Goal: Task Accomplishment & Management: Use online tool/utility

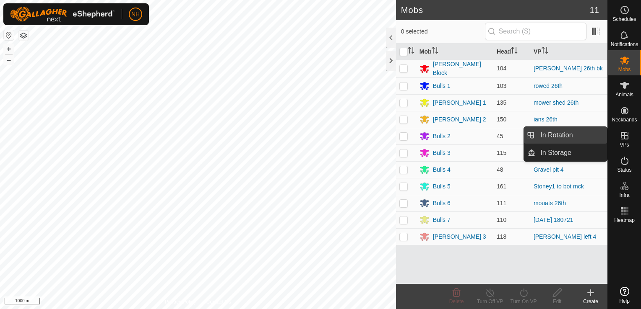
click at [582, 134] on link "In Rotation" at bounding box center [571, 135] width 72 height 17
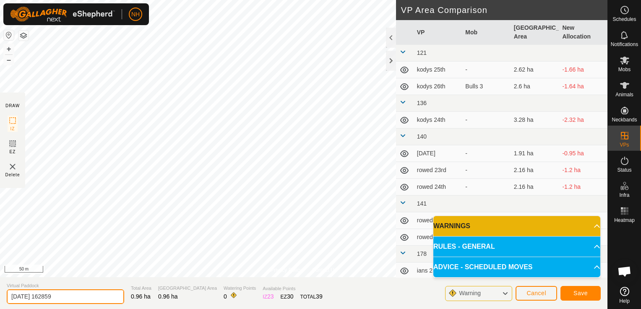
click at [77, 296] on input "2025-09-26 162859" at bounding box center [65, 297] width 117 height 15
type input "2"
type input "mower shed 26th bk"
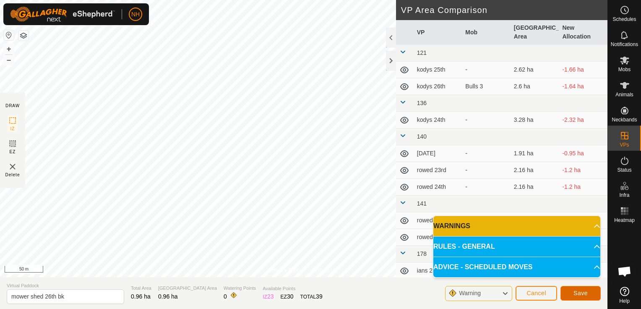
click at [589, 295] on button "Save" at bounding box center [580, 293] width 40 height 15
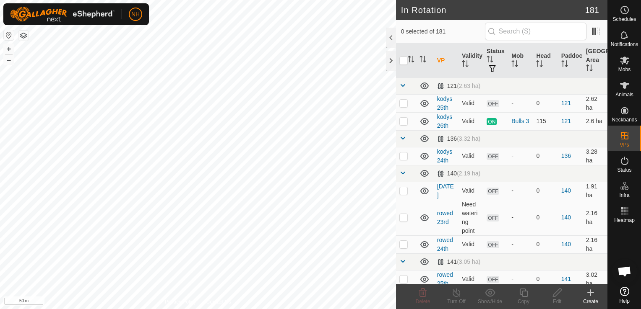
click at [588, 292] on icon at bounding box center [590, 293] width 10 height 10
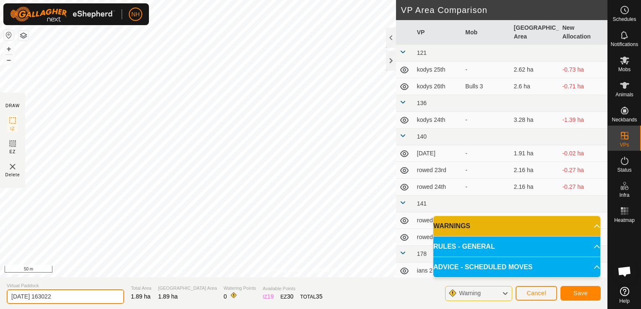
click at [110, 294] on input "2025-09-26 163022" at bounding box center [65, 297] width 117 height 15
type input "2"
type input "mower shed 26th 2nd"
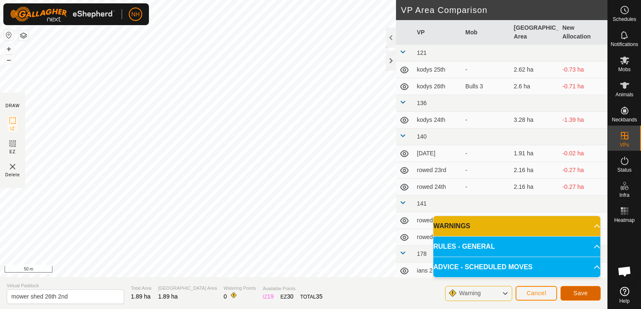
click at [586, 297] on button "Save" at bounding box center [580, 293] width 40 height 15
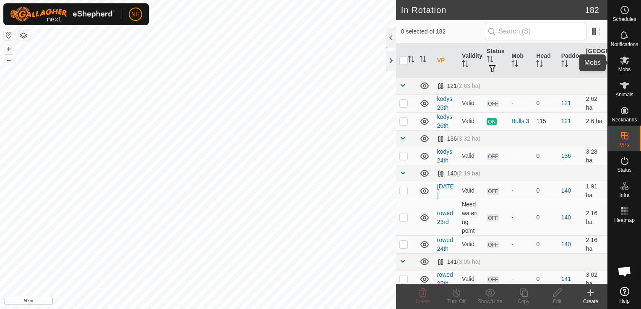
click at [620, 65] on icon at bounding box center [624, 60] width 10 height 10
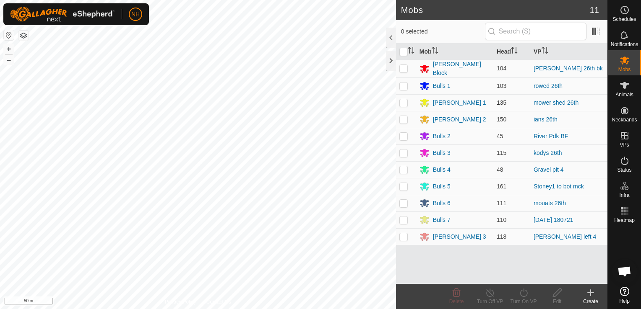
click at [404, 101] on p-checkbox at bounding box center [403, 102] width 8 height 7
checkbox input "true"
click at [523, 295] on icon at bounding box center [523, 293] width 10 height 10
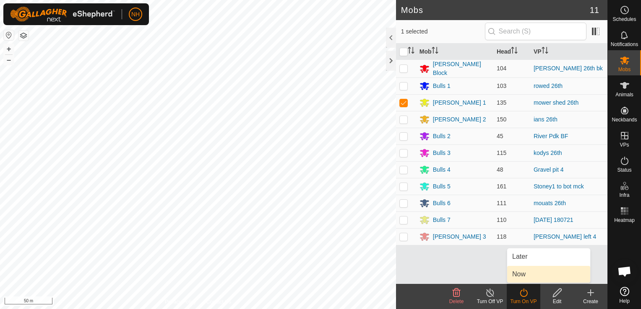
click at [519, 275] on link "Now" at bounding box center [548, 274] width 83 height 17
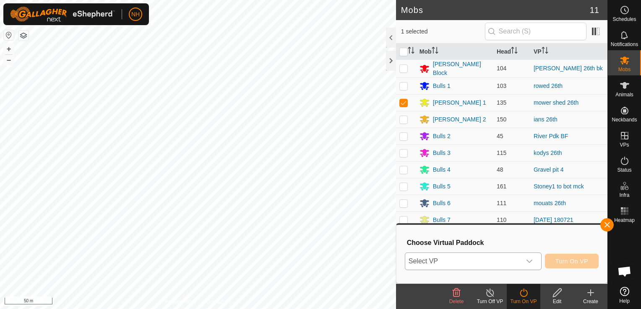
click at [491, 267] on span "Select VP" at bounding box center [463, 261] width 116 height 17
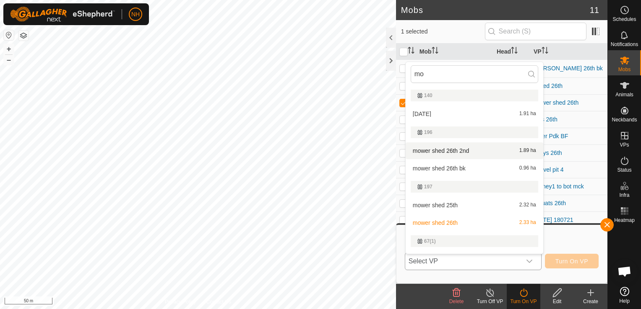
type input "mo"
click at [453, 149] on li "mower shed 26th 2nd 1.89 ha" at bounding box center [473, 151] width 137 height 17
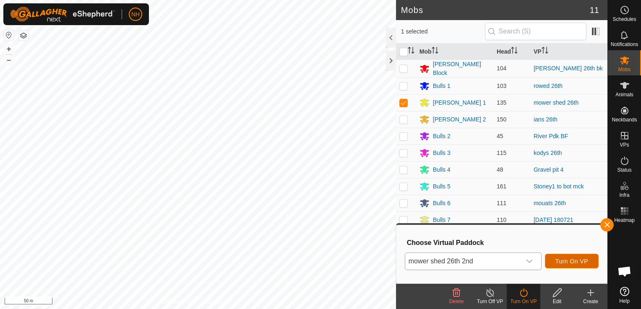
click at [564, 259] on span "Turn On VP" at bounding box center [571, 261] width 33 height 7
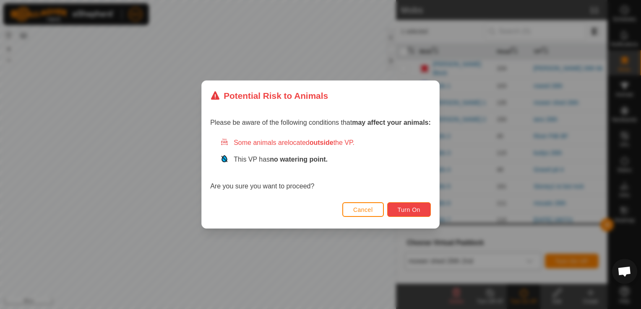
click at [414, 210] on span "Turn On" at bounding box center [408, 210] width 23 height 7
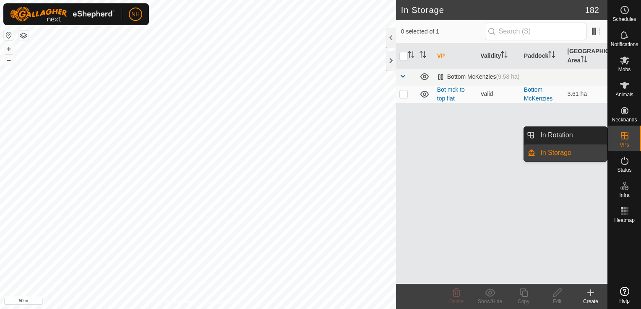
click at [572, 133] on link "In Rotation" at bounding box center [571, 135] width 72 height 17
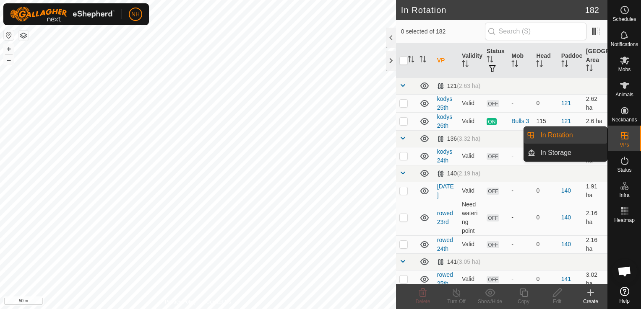
click at [592, 294] on icon at bounding box center [590, 293] width 10 height 10
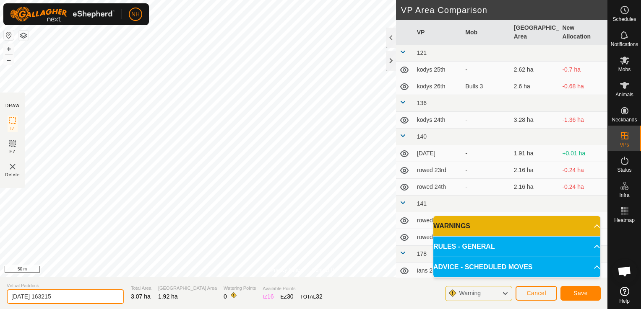
click at [107, 297] on input "[DATE] 163215" at bounding box center [65, 297] width 117 height 15
type input "2"
type input "mower shed 27th"
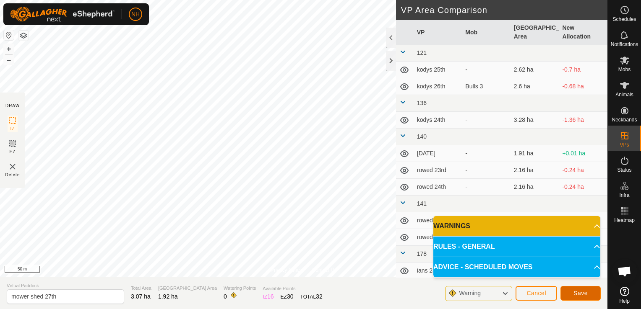
click at [585, 295] on span "Save" at bounding box center [580, 293] width 14 height 7
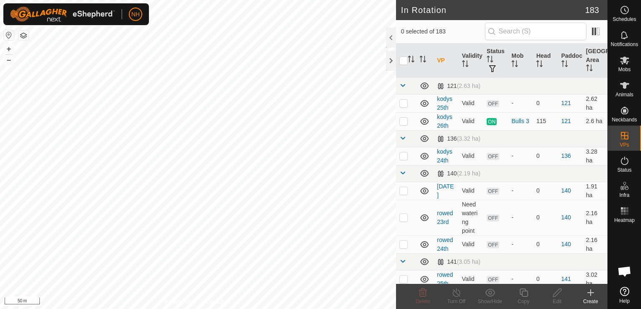
click at [589, 294] on icon at bounding box center [590, 293] width 10 height 10
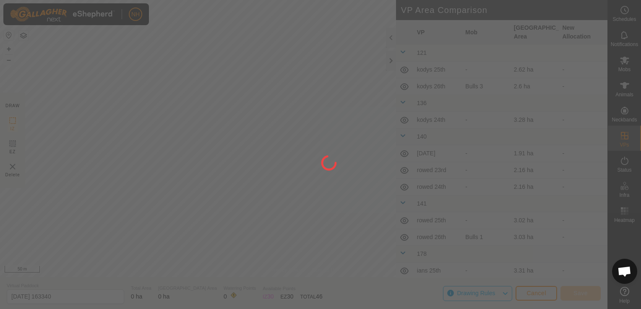
click at [208, 181] on div "NH Schedules Notifications Mobs Animals Neckbands VPs Status Infra Heatmap Help…" at bounding box center [320, 154] width 641 height 309
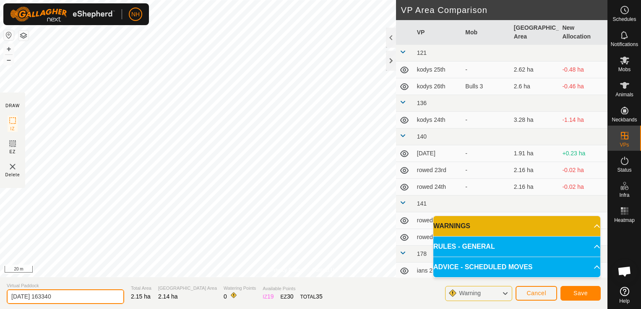
click at [84, 297] on input "[DATE] 163340" at bounding box center [65, 297] width 117 height 15
type input "2"
type input "mower shed 28th"
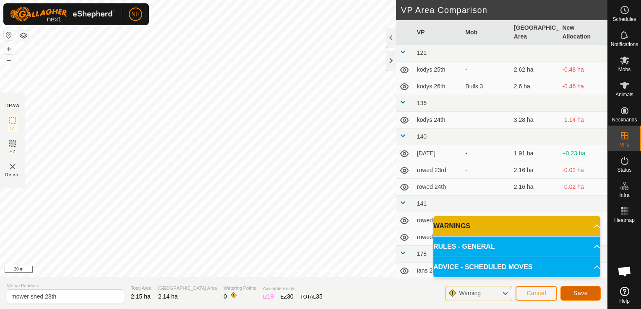
click at [574, 293] on span "Save" at bounding box center [580, 293] width 14 height 7
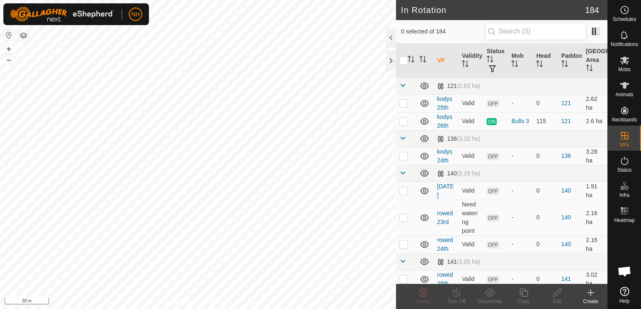
click at [589, 294] on icon at bounding box center [590, 293] width 10 height 10
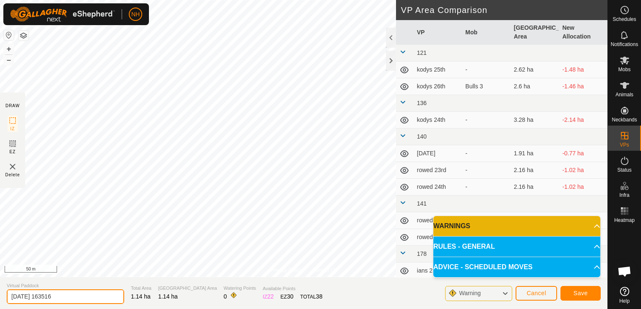
click at [91, 295] on input "[DATE] 163516" at bounding box center [65, 297] width 117 height 15
type input "2"
type input "mower shed 27th bk"
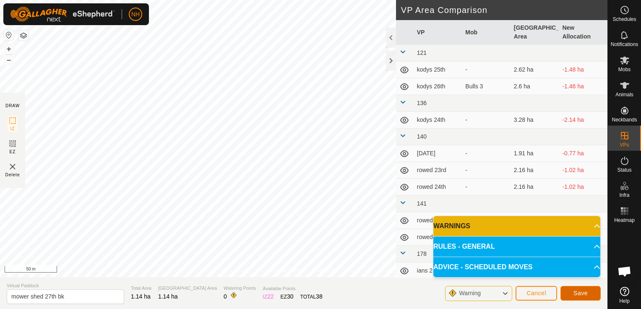
click at [571, 293] on button "Save" at bounding box center [580, 293] width 40 height 15
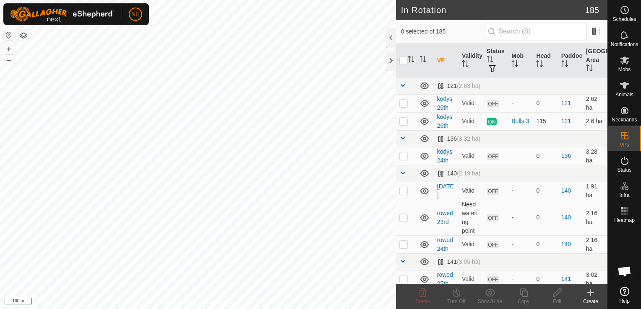
checkbox input "true"
checkbox input "false"
click at [422, 293] on icon at bounding box center [423, 293] width 10 height 10
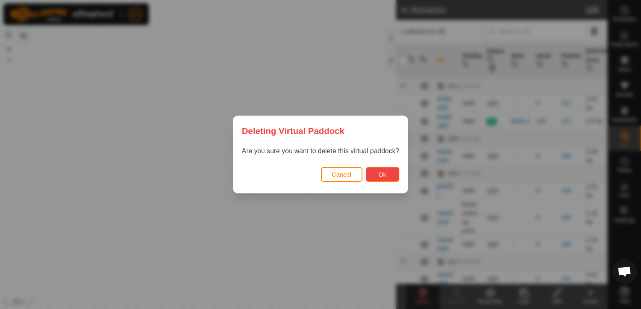
click at [378, 176] on span "Ok" at bounding box center [382, 174] width 8 height 7
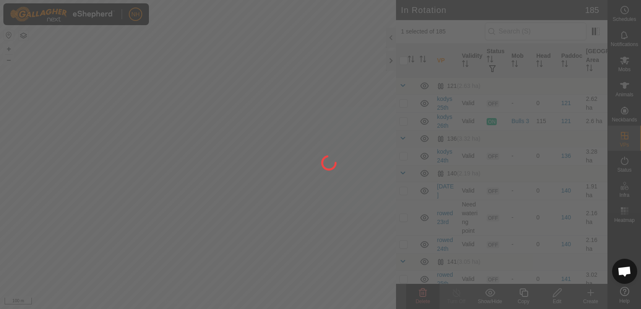
checkbox input "false"
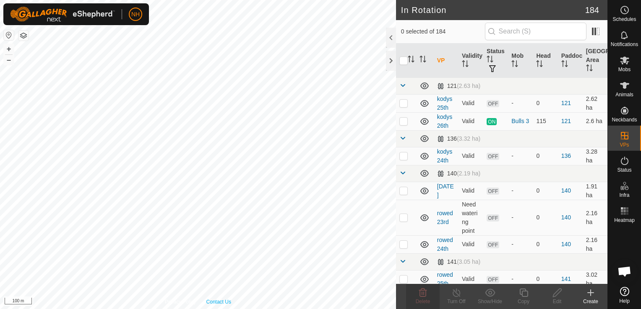
checkbox input "true"
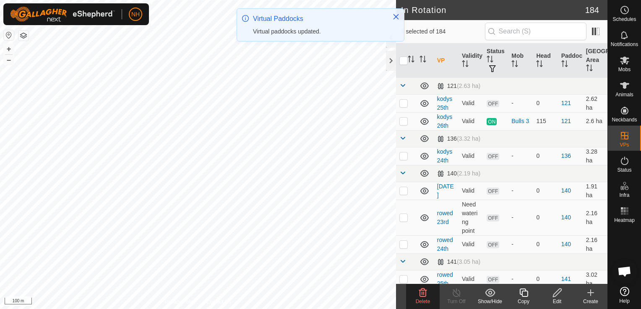
click at [421, 297] on icon at bounding box center [423, 293] width 8 height 8
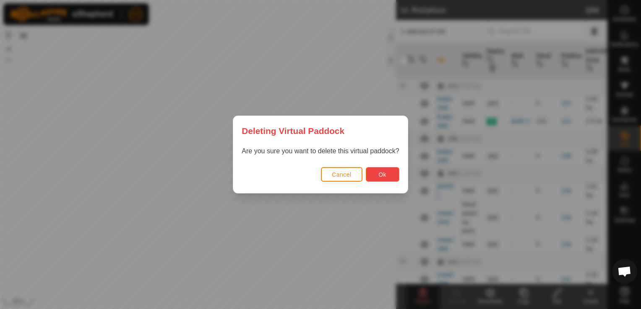
click at [378, 173] on span "Ok" at bounding box center [382, 174] width 8 height 7
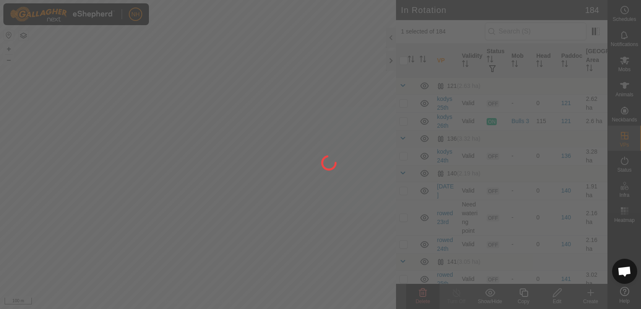
checkbox input "false"
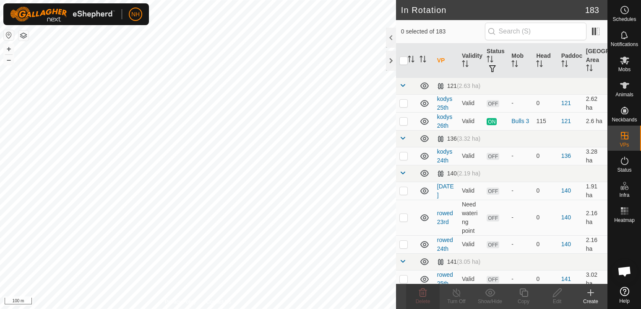
checkbox input "true"
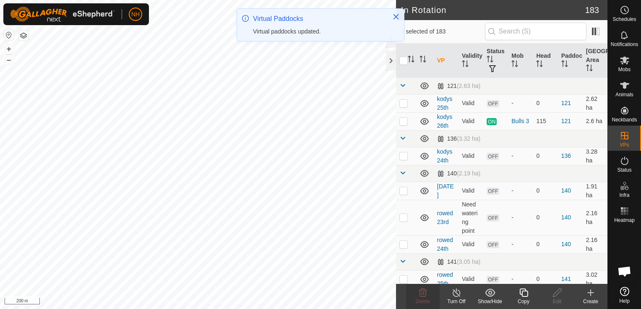
click at [590, 292] on icon at bounding box center [590, 293] width 0 height 6
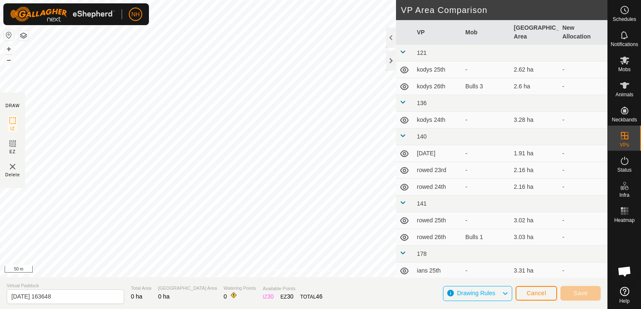
click at [21, 135] on div "Privacy Policy Contact Us B95 0199551573 Bulls 1 rowed 26th + – ⇧ i 50 m DRAW I…" at bounding box center [303, 154] width 607 height 309
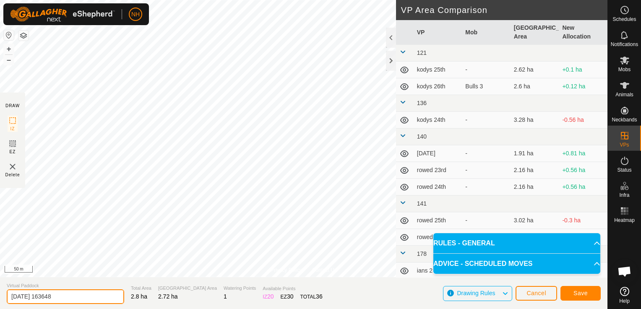
click at [101, 293] on input "[DATE] 163648" at bounding box center [65, 297] width 117 height 15
type input "2"
type input "rowed up 27th"
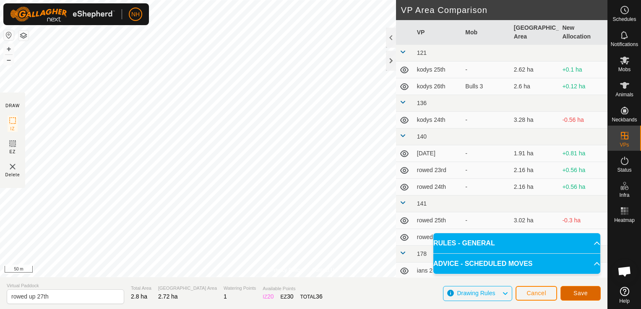
click at [576, 294] on span "Save" at bounding box center [580, 293] width 14 height 7
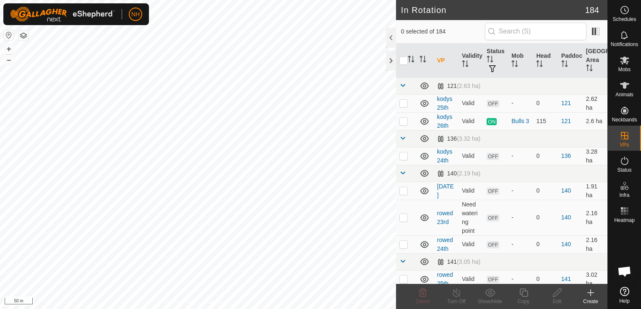
click at [590, 293] on icon at bounding box center [590, 293] width 6 height 0
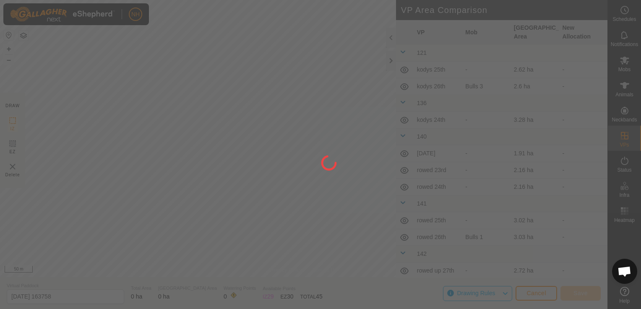
click at [327, 79] on div at bounding box center [320, 154] width 641 height 309
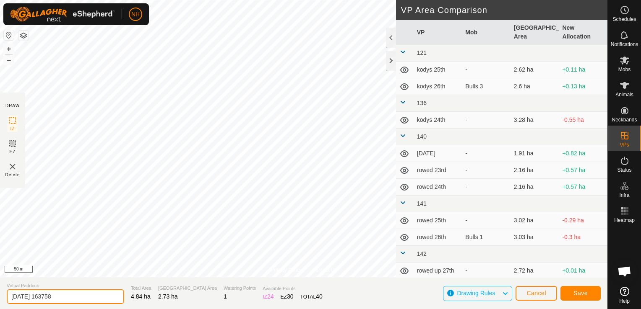
click at [107, 294] on input "[DATE] 163758" at bounding box center [65, 297] width 117 height 15
type input "2"
type input "rowed up 28th"
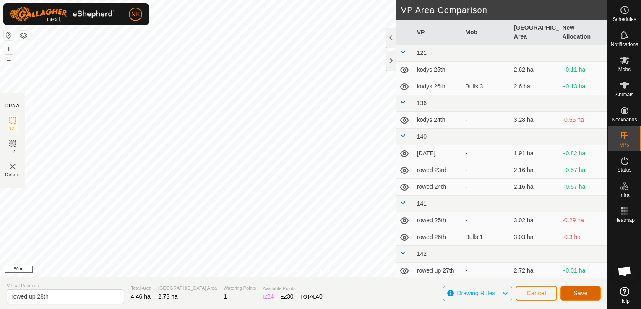
click at [583, 295] on span "Save" at bounding box center [580, 293] width 14 height 7
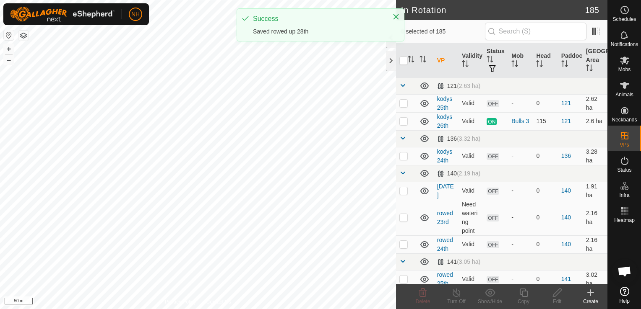
click at [591, 296] on icon at bounding box center [590, 293] width 10 height 10
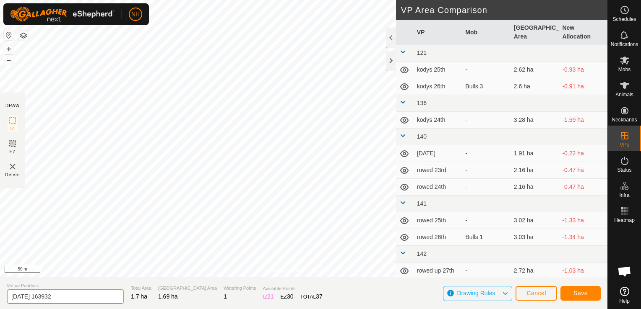
click at [102, 299] on input "[DATE] 163932" at bounding box center [65, 297] width 117 height 15
type input "2"
type input "rowed up 28th bk"
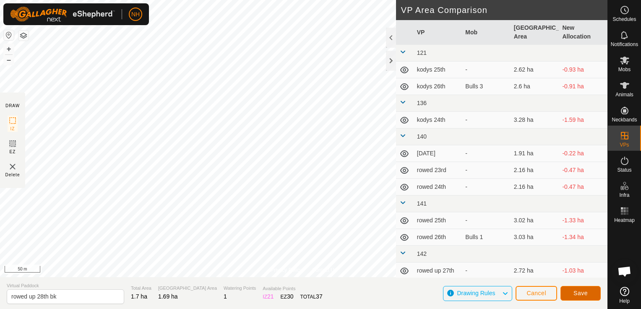
click at [576, 291] on span "Save" at bounding box center [580, 293] width 14 height 7
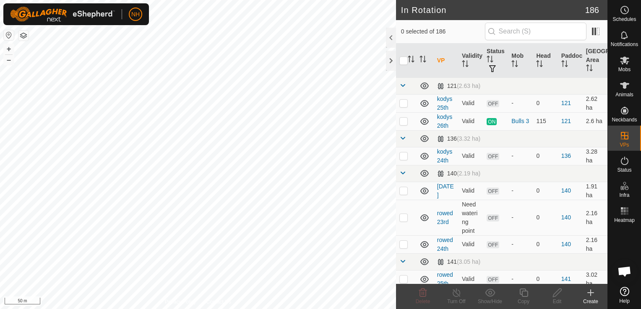
click at [589, 291] on icon at bounding box center [590, 293] width 10 height 10
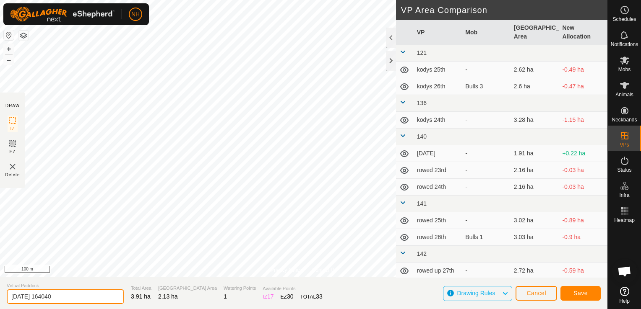
click at [93, 297] on input "[DATE] 164040" at bounding box center [65, 297] width 117 height 15
type input "2"
type input "kodys 27th"
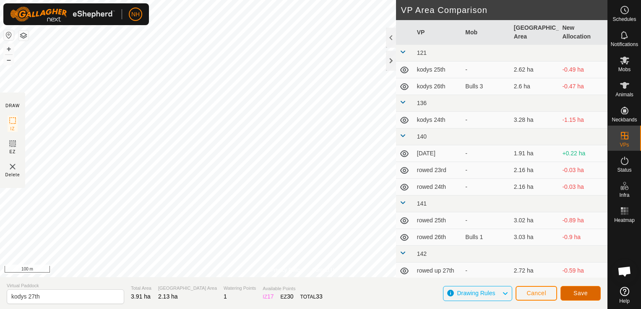
click at [569, 297] on button "Save" at bounding box center [580, 293] width 40 height 15
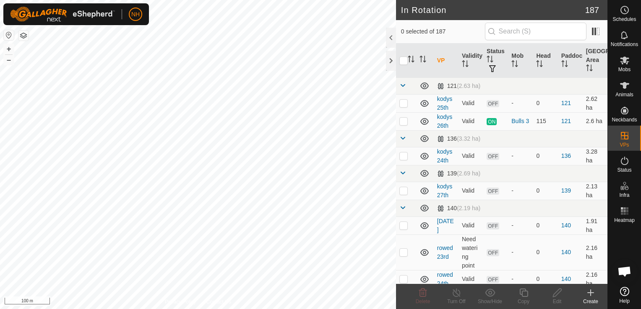
click at [591, 296] on icon at bounding box center [590, 293] width 10 height 10
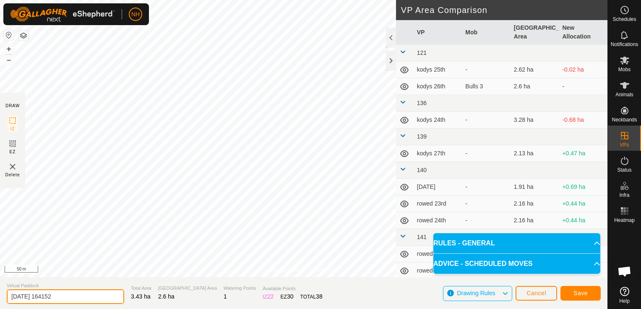
click at [102, 299] on input "[DATE] 164152" at bounding box center [65, 297] width 117 height 15
type input "2"
type input "kodys 28th"
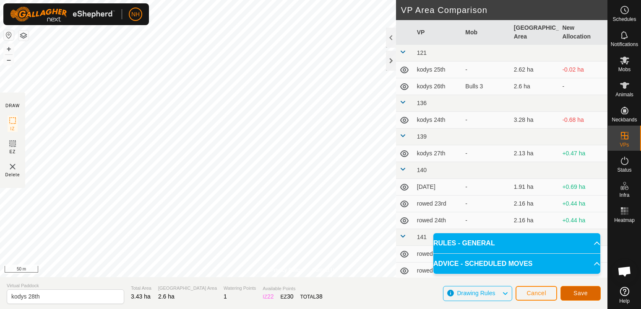
click at [579, 291] on span "Save" at bounding box center [580, 293] width 14 height 7
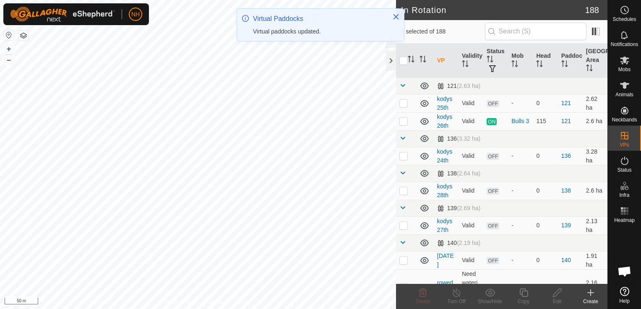
click at [591, 294] on icon at bounding box center [590, 293] width 10 height 10
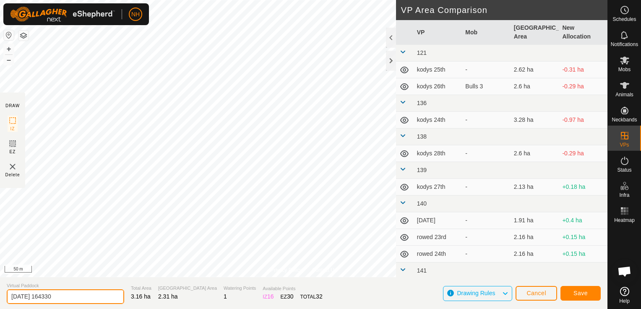
click at [88, 296] on input "[DATE] 164330" at bounding box center [65, 297] width 117 height 15
type input "2"
type input "kodys 29th"
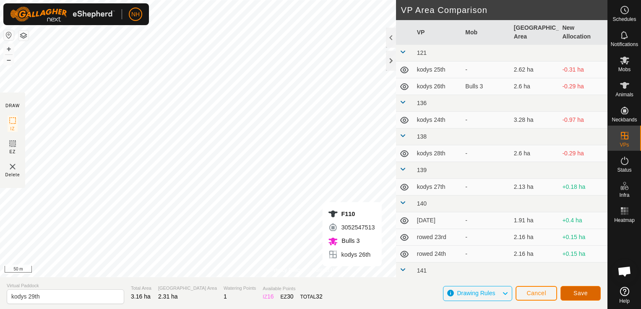
click at [577, 293] on span "Save" at bounding box center [580, 293] width 14 height 7
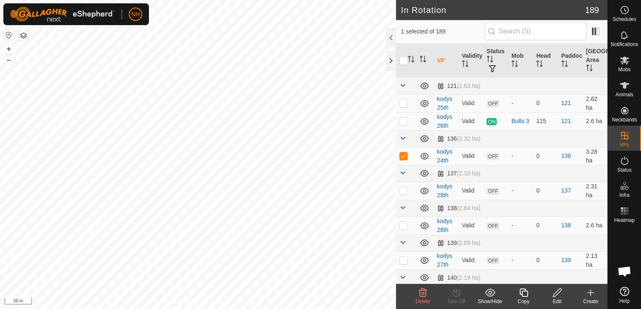
click at [424, 296] on icon at bounding box center [423, 293] width 10 height 10
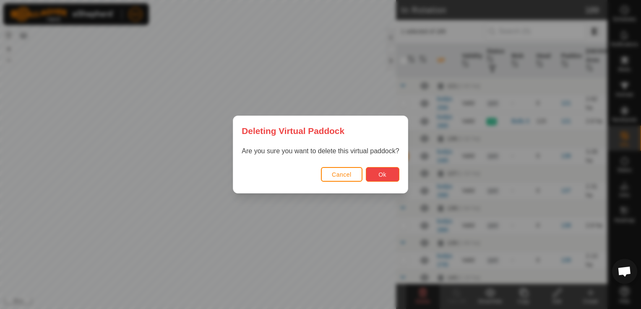
click at [384, 175] on span "Ok" at bounding box center [382, 174] width 8 height 7
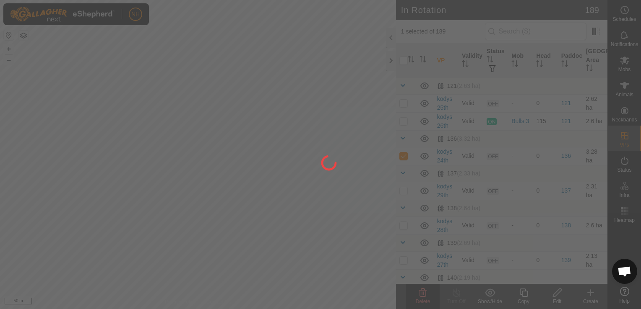
checkbox input "false"
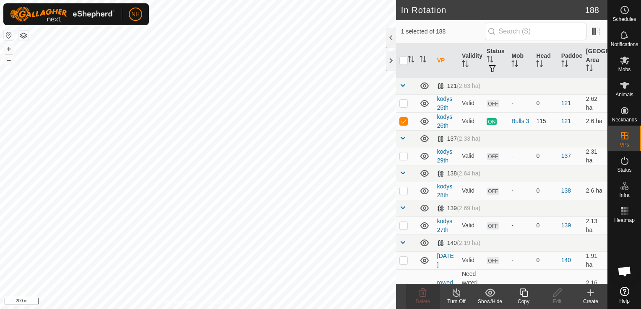
checkbox input "false"
click at [418, 292] on icon at bounding box center [423, 293] width 10 height 10
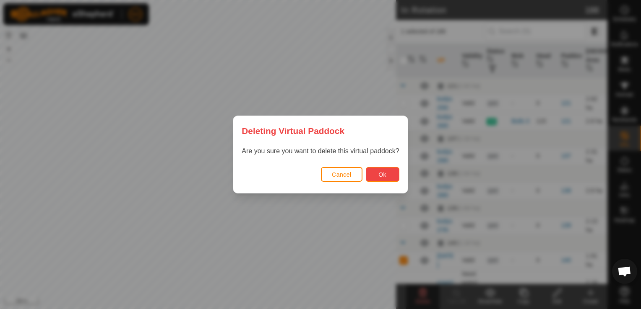
click at [378, 175] on span "Ok" at bounding box center [382, 174] width 8 height 7
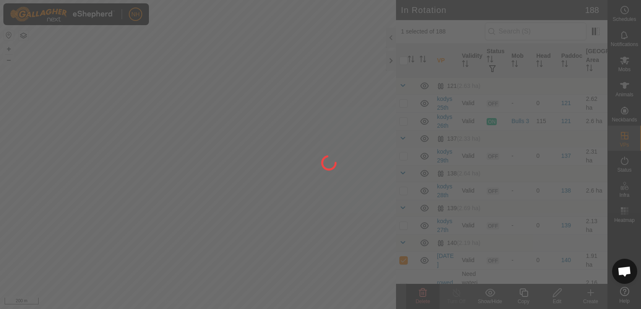
checkbox input "false"
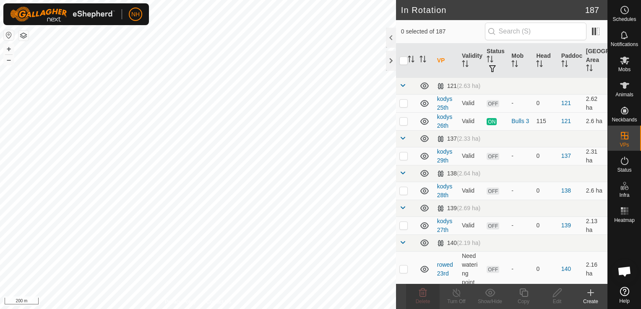
checkbox input "true"
click at [424, 295] on icon at bounding box center [423, 293] width 10 height 10
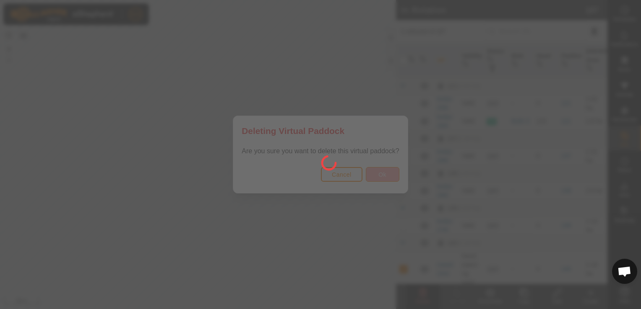
click at [380, 179] on div at bounding box center [320, 154] width 641 height 309
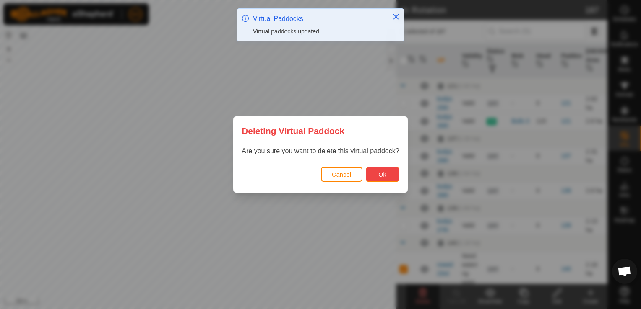
click at [380, 175] on span "Ok" at bounding box center [382, 174] width 8 height 7
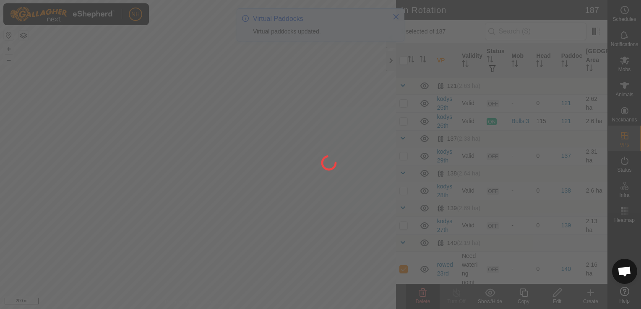
checkbox input "false"
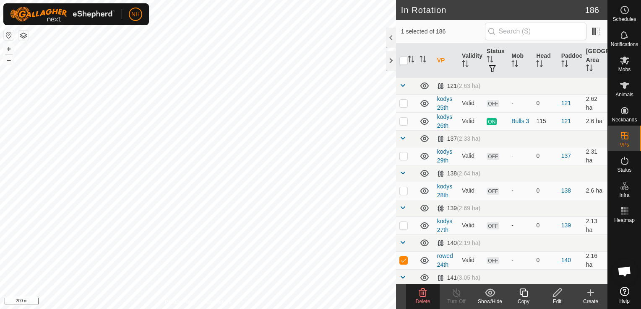
click at [421, 293] on icon at bounding box center [423, 293] width 10 height 10
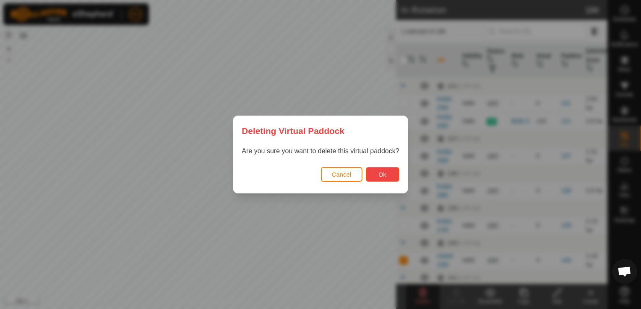
click at [386, 175] on button "Ok" at bounding box center [383, 174] width 34 height 15
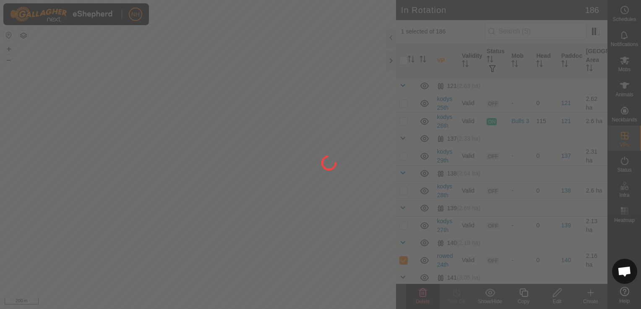
checkbox input "false"
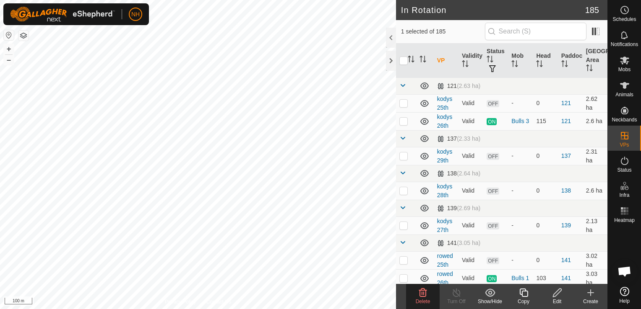
click at [423, 297] on icon at bounding box center [423, 293] width 8 height 8
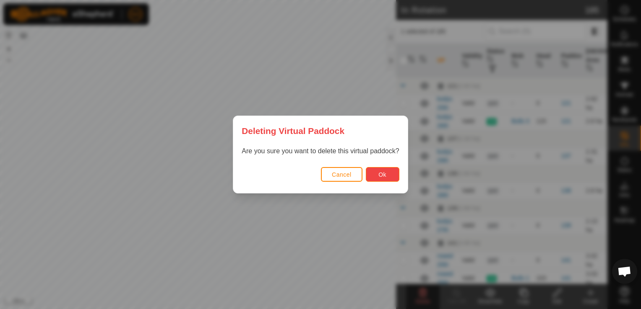
click at [382, 178] on span "Ok" at bounding box center [382, 174] width 8 height 7
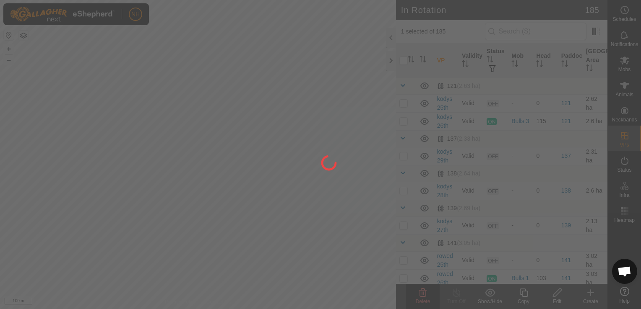
checkbox input "false"
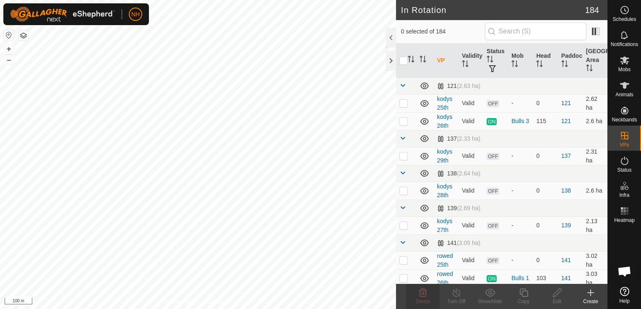
click at [176, 186] on div "NH Schedules Notifications Mobs Animals Neckbands VPs Status Infra Heatmap Help…" at bounding box center [320, 154] width 641 height 309
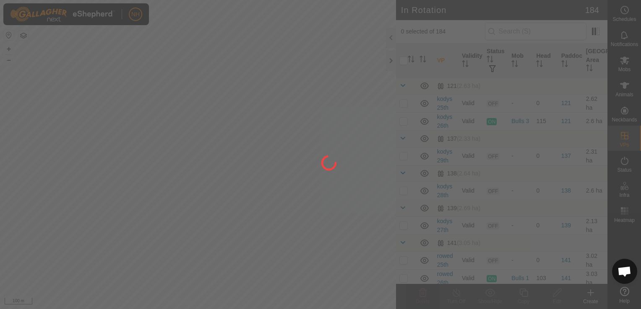
checkbox input "true"
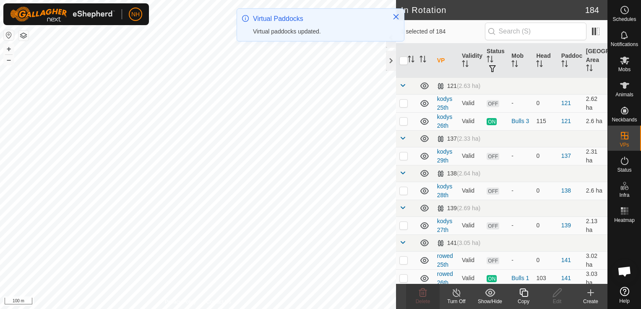
checkbox input "false"
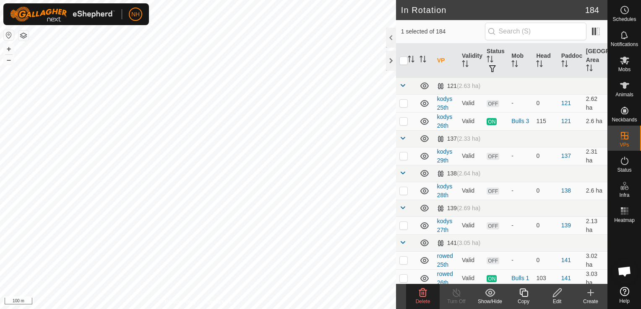
click at [423, 294] on icon at bounding box center [423, 293] width 10 height 10
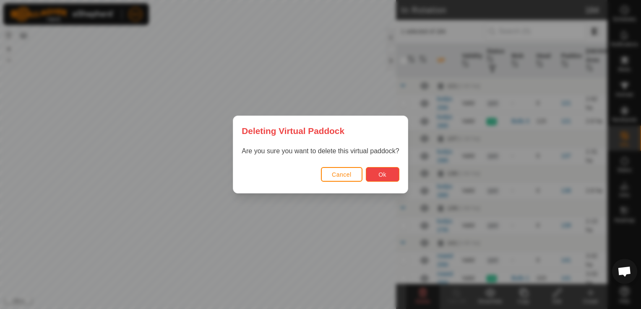
click at [374, 179] on button "Ok" at bounding box center [383, 174] width 34 height 15
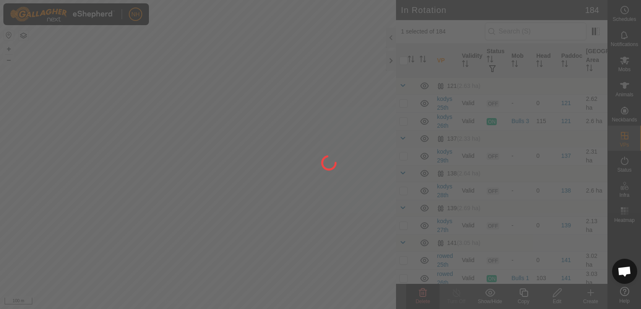
checkbox input "false"
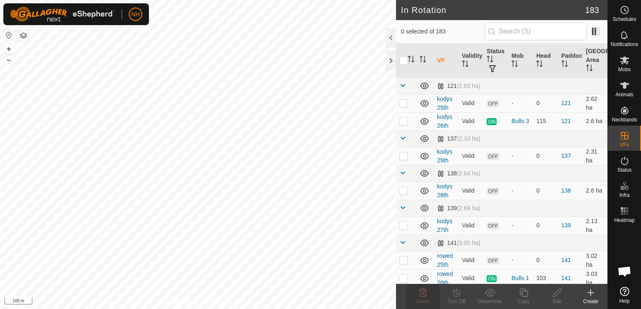
click at [590, 293] on icon at bounding box center [590, 293] width 6 height 0
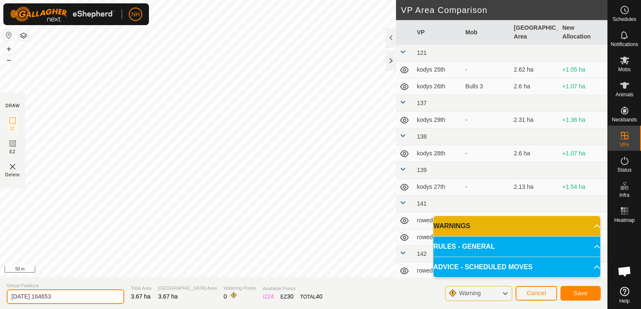
click at [96, 299] on input "[DATE] 164653" at bounding box center [65, 297] width 117 height 15
type input "2"
type input "ians 27th"
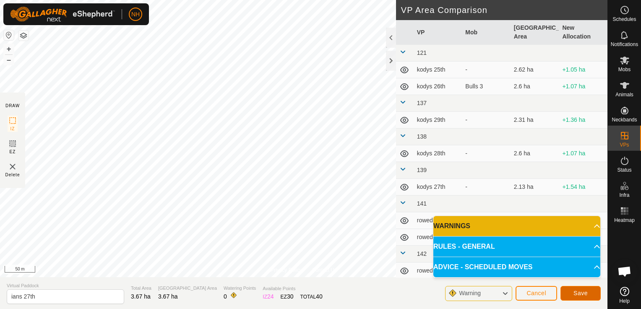
click at [578, 293] on span "Save" at bounding box center [580, 293] width 14 height 7
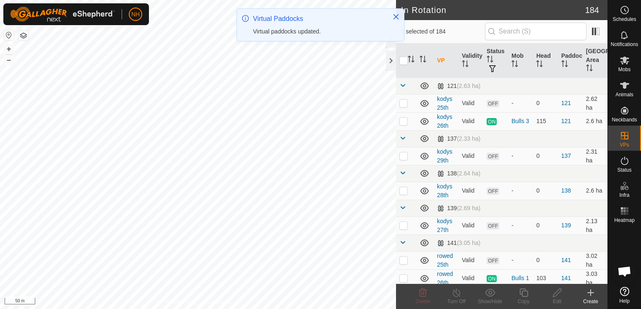
click at [591, 294] on icon at bounding box center [590, 293] width 10 height 10
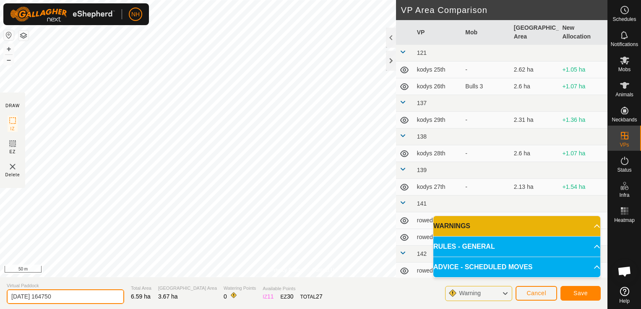
click at [92, 296] on input "[DATE] 164750" at bounding box center [65, 297] width 117 height 15
type input "2"
type input "ians 28th"
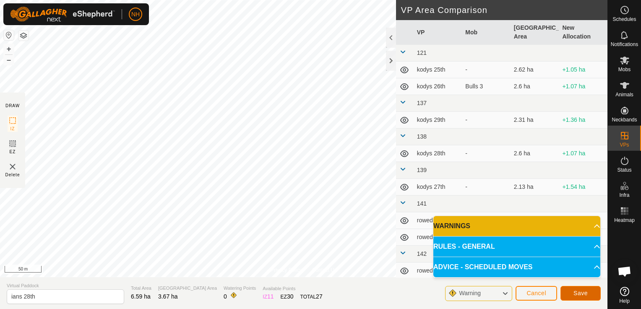
click at [581, 292] on span "Save" at bounding box center [580, 293] width 14 height 7
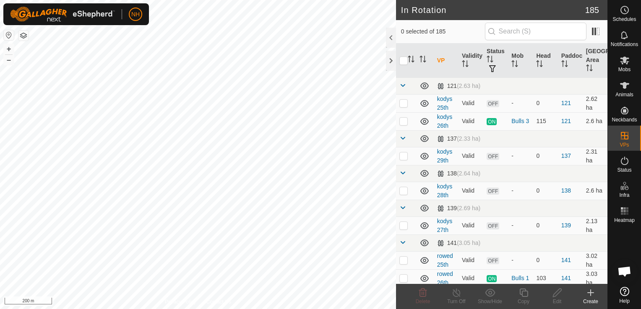
click at [592, 291] on icon at bounding box center [590, 293] width 10 height 10
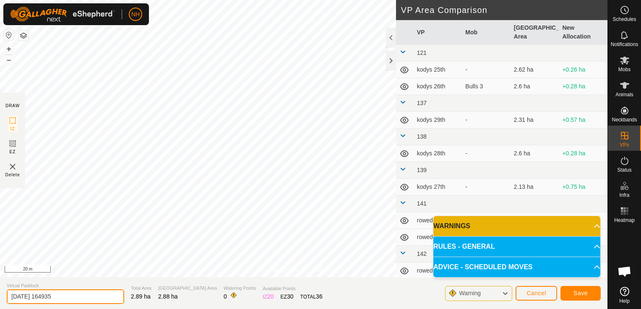
click at [104, 299] on input "[DATE] 164935" at bounding box center [65, 297] width 117 height 15
type input "2"
type input "ians 28th bk"
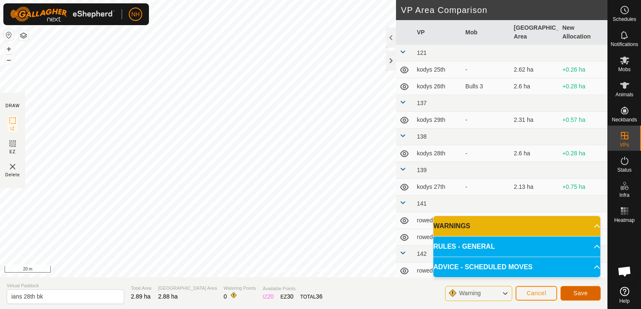
click at [572, 298] on button "Save" at bounding box center [580, 293] width 40 height 15
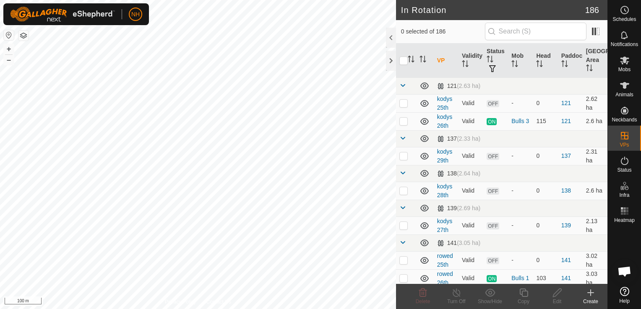
click at [591, 296] on icon at bounding box center [590, 293] width 10 height 10
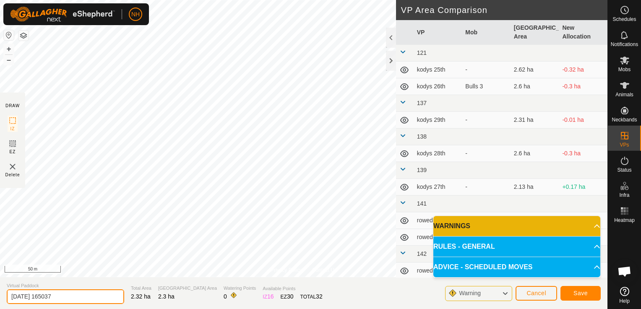
click at [101, 296] on input "[DATE] 165037" at bounding box center [65, 297] width 117 height 15
type input "2"
type input "mouats 27th"
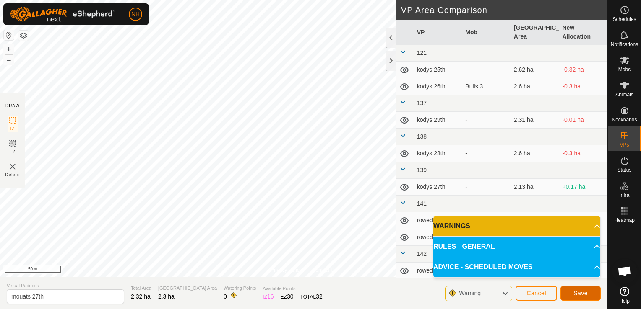
click at [576, 292] on span "Save" at bounding box center [580, 293] width 14 height 7
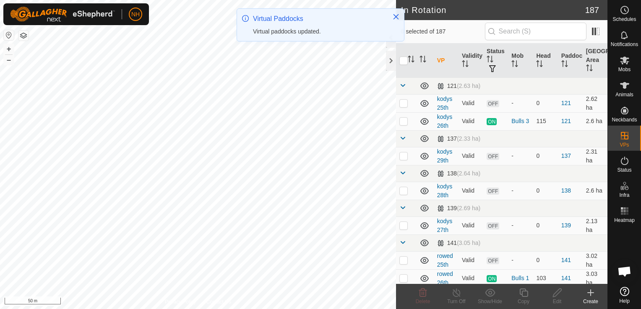
click at [589, 295] on icon at bounding box center [590, 293] width 10 height 10
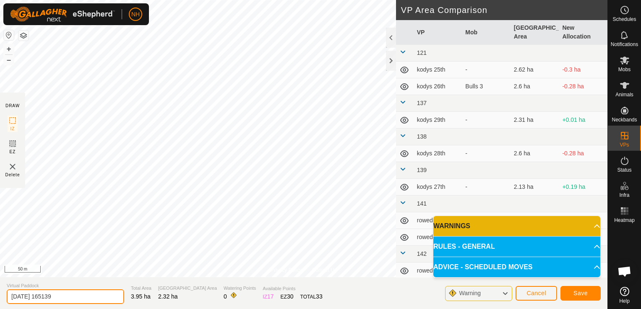
click at [96, 298] on input "[DATE] 165139" at bounding box center [65, 297] width 117 height 15
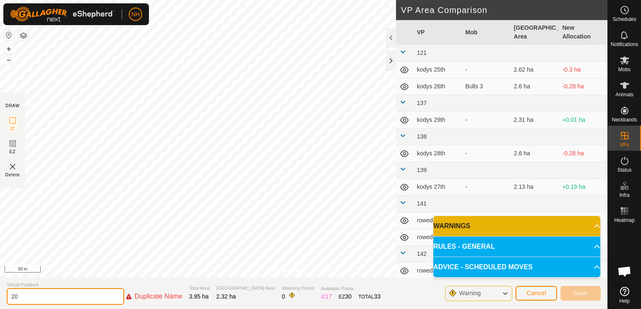
type input "2"
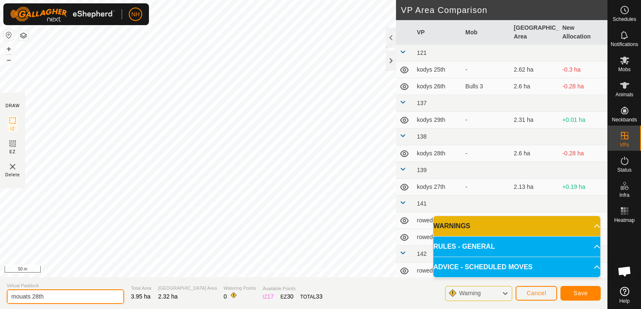
type input "mouats 28th"
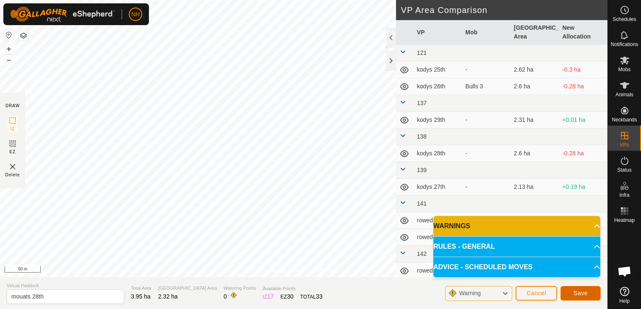
click at [579, 295] on span "Save" at bounding box center [580, 293] width 14 height 7
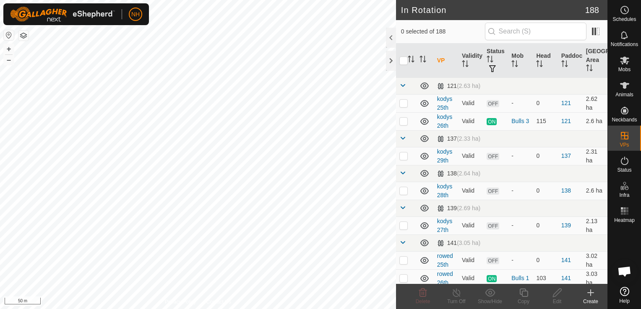
click at [591, 293] on icon at bounding box center [590, 293] width 6 height 0
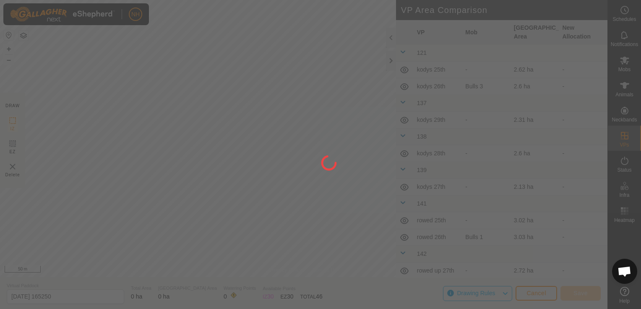
drag, startPoint x: 591, startPoint y: 293, endPoint x: 210, endPoint y: 126, distance: 416.1
click at [210, 126] on div at bounding box center [320, 154] width 641 height 309
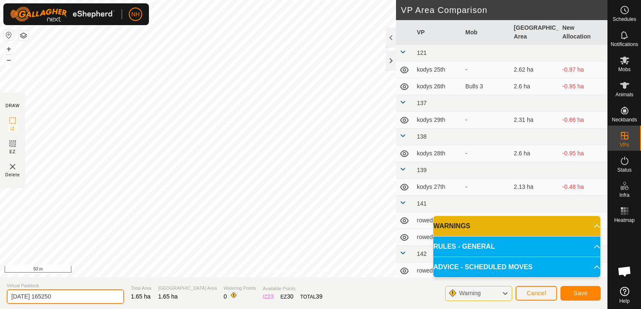
click at [86, 296] on input "[DATE] 165250" at bounding box center [65, 297] width 117 height 15
type input "2"
type input "mouats 28th bk"
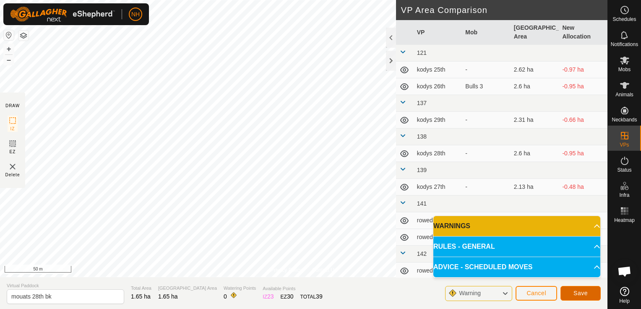
click at [567, 291] on button "Save" at bounding box center [580, 293] width 40 height 15
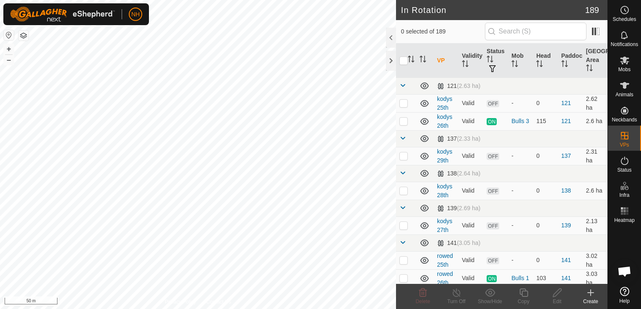
click at [589, 293] on icon at bounding box center [590, 293] width 10 height 10
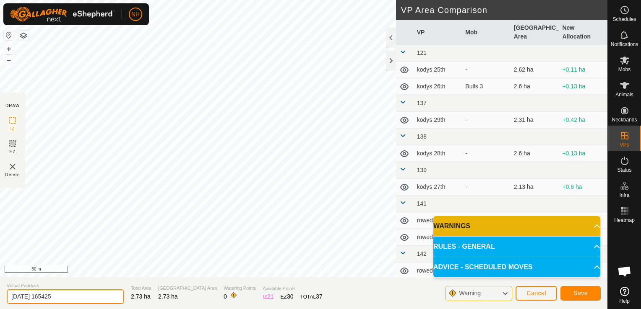
click at [94, 297] on input "[DATE] 165425" at bounding box center [65, 297] width 117 height 15
type input "2"
type input "mouats 29th"
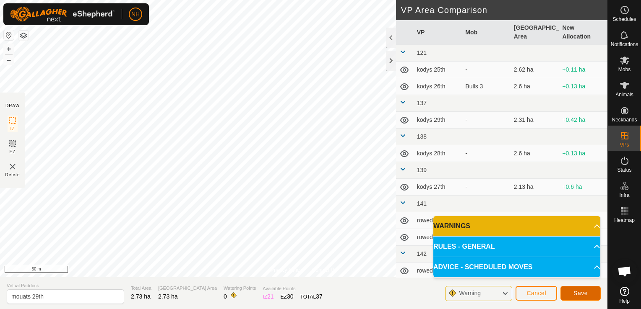
click at [585, 292] on span "Save" at bounding box center [580, 293] width 14 height 7
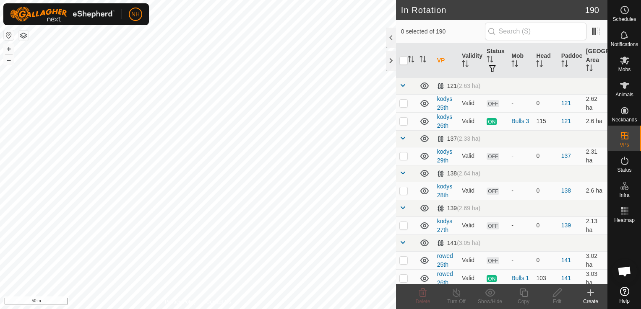
click at [593, 293] on icon at bounding box center [590, 293] width 10 height 10
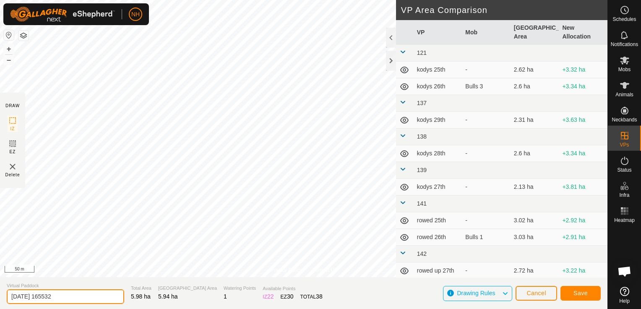
click at [85, 298] on input "[DATE] 165532" at bounding box center [65, 297] width 117 height 15
type input "2"
type input "[PERSON_NAME] 27th"
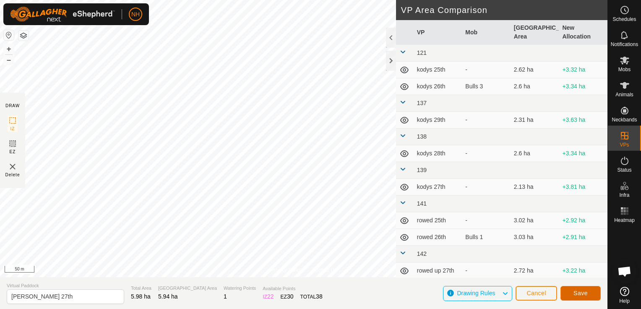
click at [574, 289] on button "Save" at bounding box center [580, 293] width 40 height 15
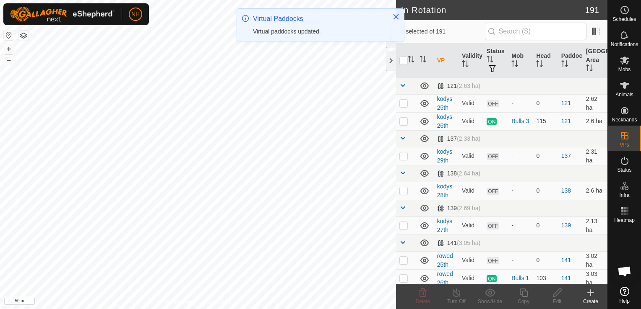
click at [591, 294] on icon at bounding box center [590, 293] width 10 height 10
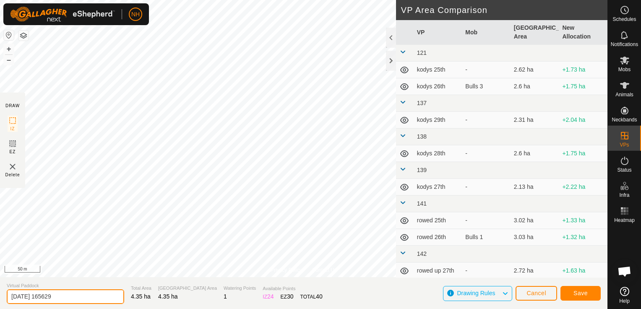
click at [86, 299] on input "[DATE] 165629" at bounding box center [65, 297] width 117 height 15
type input "2"
type input "[PERSON_NAME] 28th"
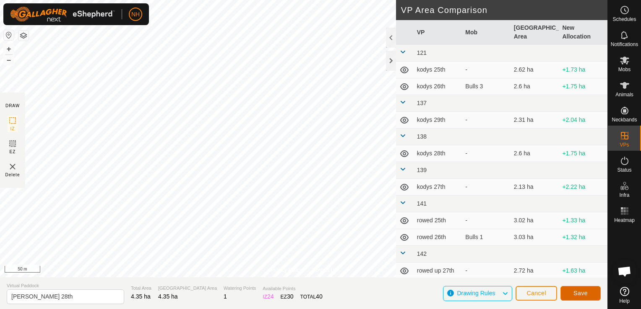
click at [570, 293] on button "Save" at bounding box center [580, 293] width 40 height 15
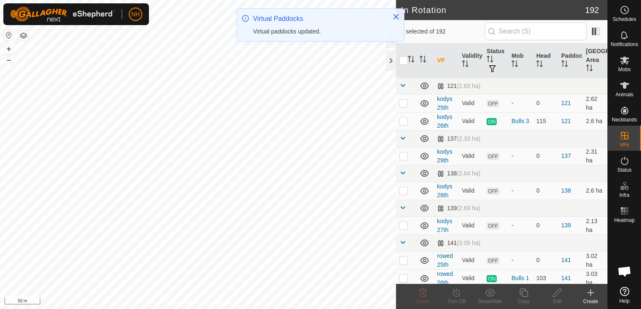
click at [589, 294] on icon at bounding box center [590, 293] width 10 height 10
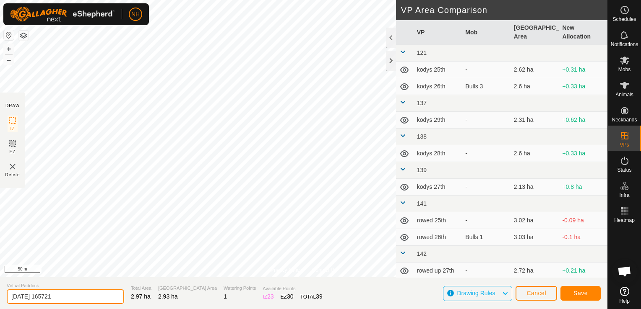
click at [92, 298] on input "[DATE] 165721" at bounding box center [65, 297] width 117 height 15
type input "2"
type input "[PERSON_NAME] 27th bk"
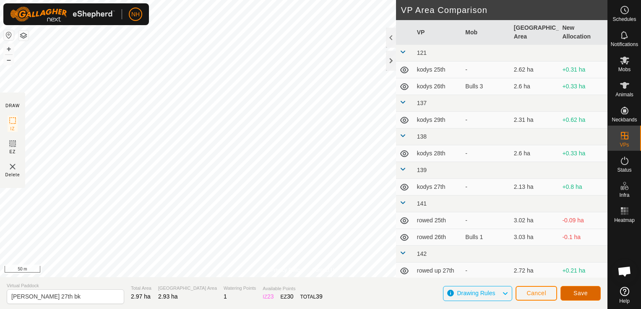
click at [575, 293] on span "Save" at bounding box center [580, 293] width 14 height 7
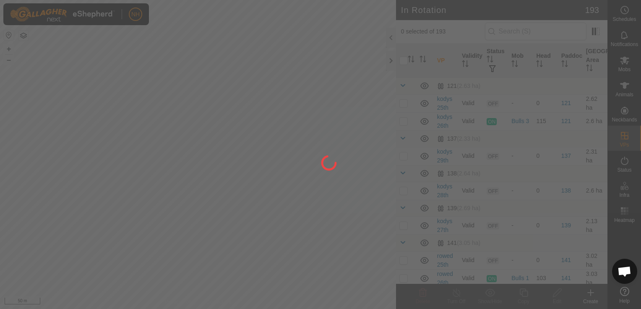
click at [588, 293] on div at bounding box center [320, 154] width 641 height 309
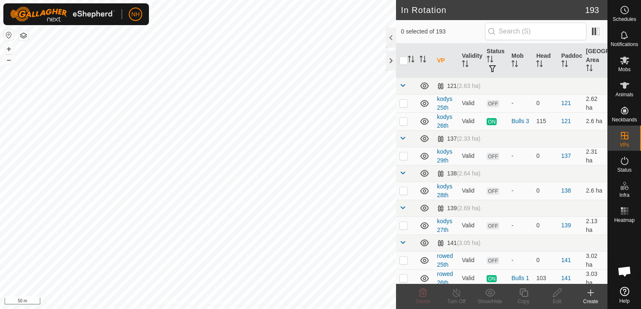
click at [589, 291] on icon at bounding box center [590, 293] width 10 height 10
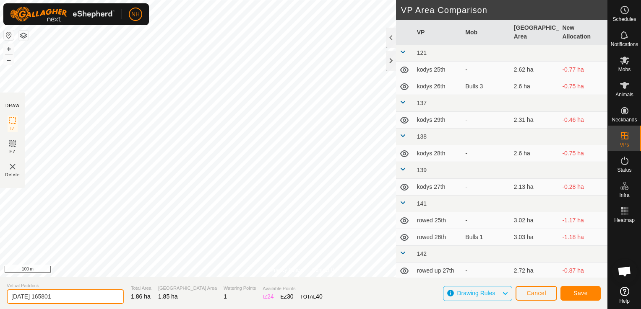
click at [92, 300] on input "[DATE] 165801" at bounding box center [65, 297] width 117 height 15
type input "2"
type input "[PERSON_NAME] 28th bk"
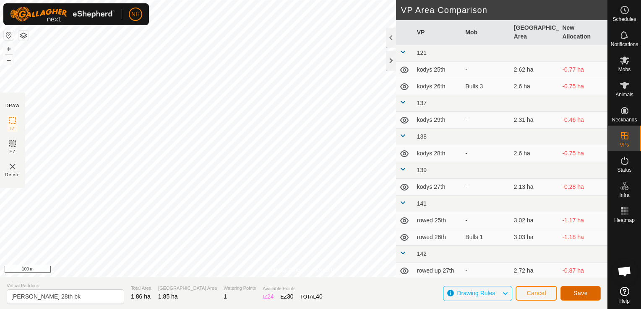
click at [580, 293] on span "Save" at bounding box center [580, 293] width 14 height 7
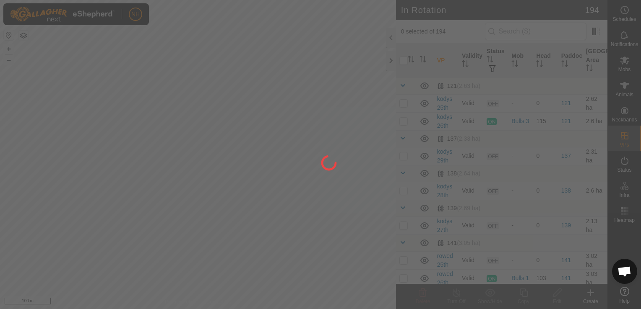
drag, startPoint x: 252, startPoint y: 170, endPoint x: 116, endPoint y: 121, distance: 144.2
click at [116, 121] on div at bounding box center [320, 154] width 641 height 309
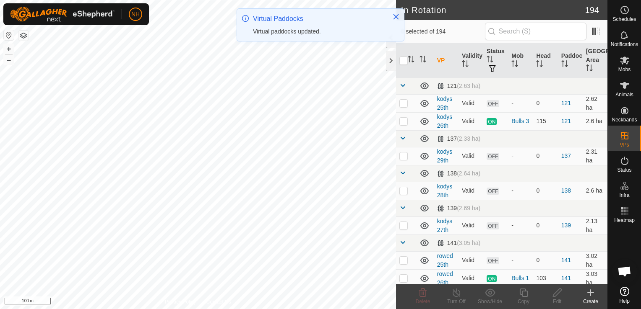
click at [590, 294] on icon at bounding box center [590, 293] width 0 height 6
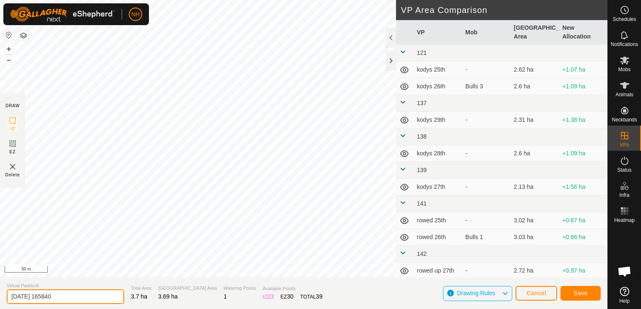
click at [100, 298] on input "[DATE] 165840" at bounding box center [65, 297] width 117 height 15
type input "2"
type input "[PERSON_NAME] 29th"
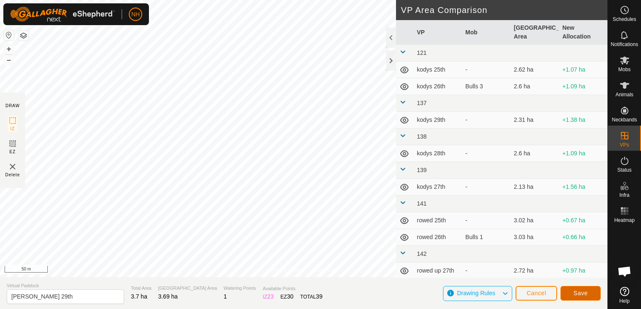
click at [583, 294] on span "Save" at bounding box center [580, 293] width 14 height 7
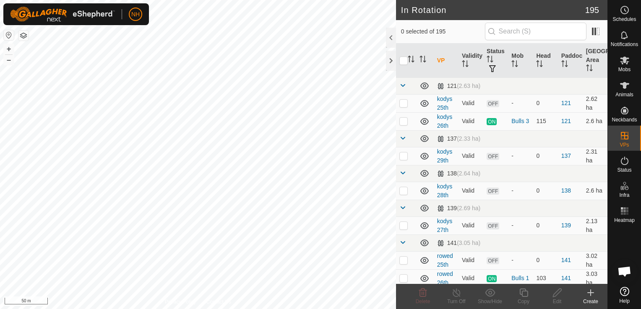
click at [591, 294] on icon at bounding box center [590, 293] width 10 height 10
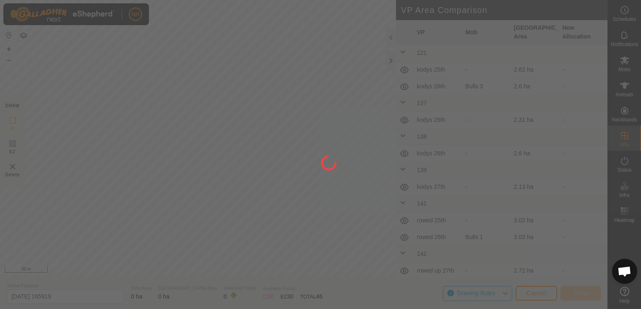
click at [183, 147] on div "NH Schedules Notifications Mobs Animals Neckbands VPs Status Infra Heatmap Help…" at bounding box center [320, 154] width 641 height 309
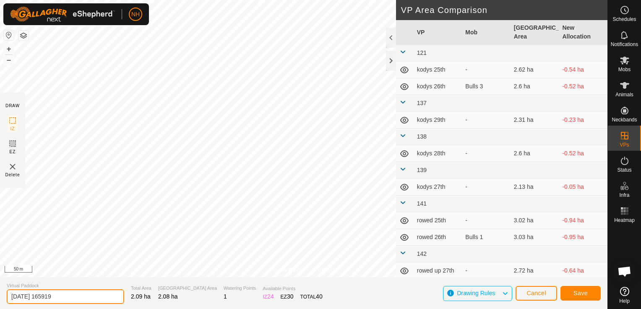
click at [97, 296] on input "[DATE] 165919" at bounding box center [65, 297] width 117 height 15
type input "2"
type input "[PERSON_NAME] 29th bk"
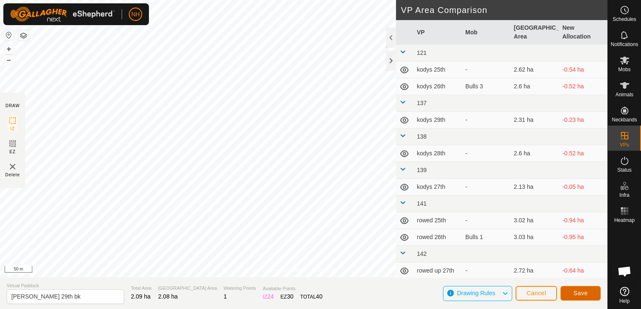
click at [586, 293] on span "Save" at bounding box center [580, 293] width 14 height 7
